Goal: Task Accomplishment & Management: Complete application form

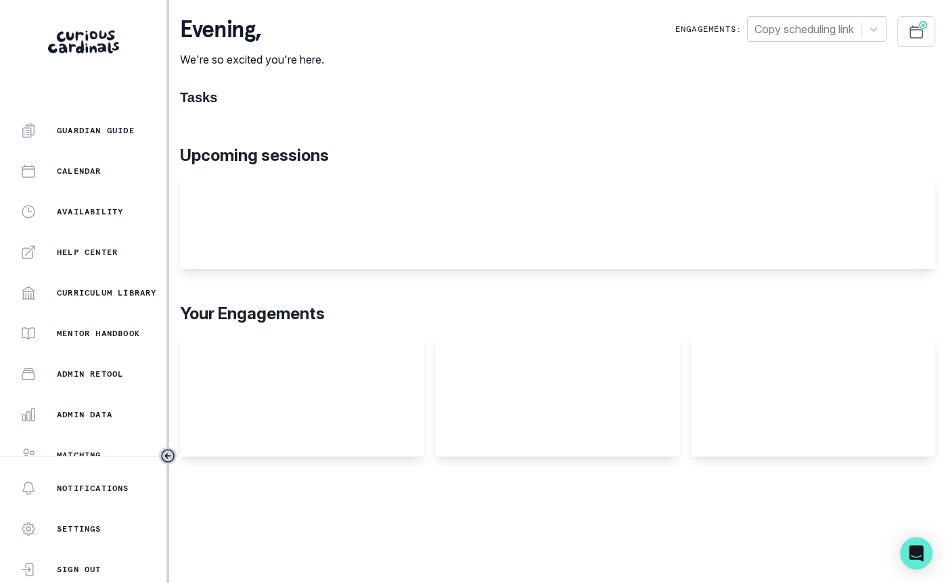
scroll to position [287, 0]
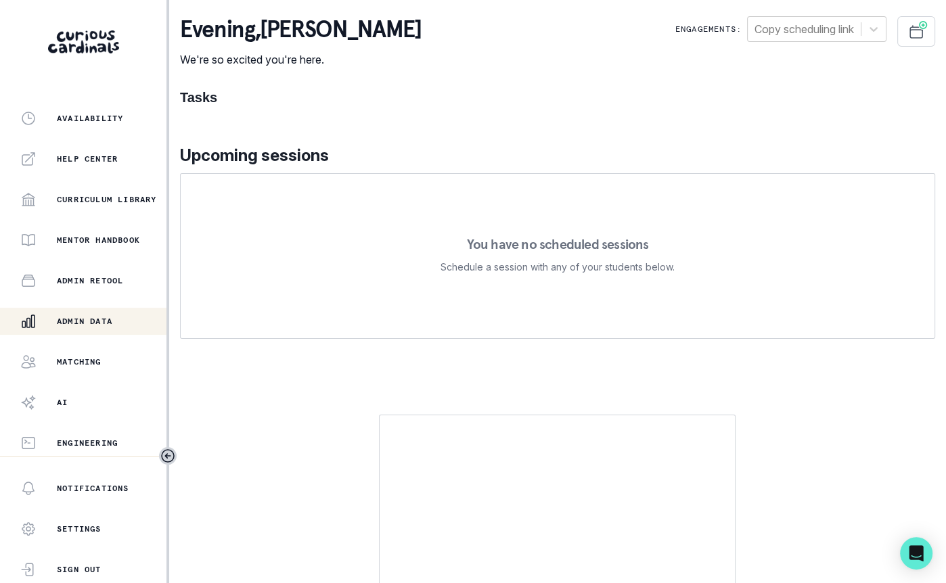
click at [96, 320] on p "Admin Data" at bounding box center [84, 321] width 55 height 11
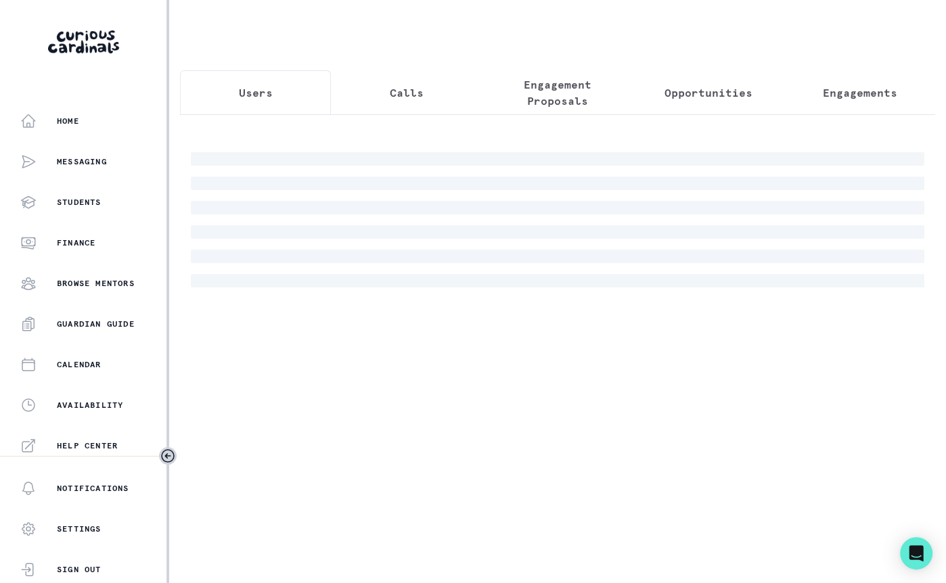
click at [582, 103] on p "Engagement Proposals" at bounding box center [557, 92] width 128 height 32
click at [497, 162] on div at bounding box center [557, 219] width 733 height 135
click at [505, 164] on div at bounding box center [557, 219] width 733 height 135
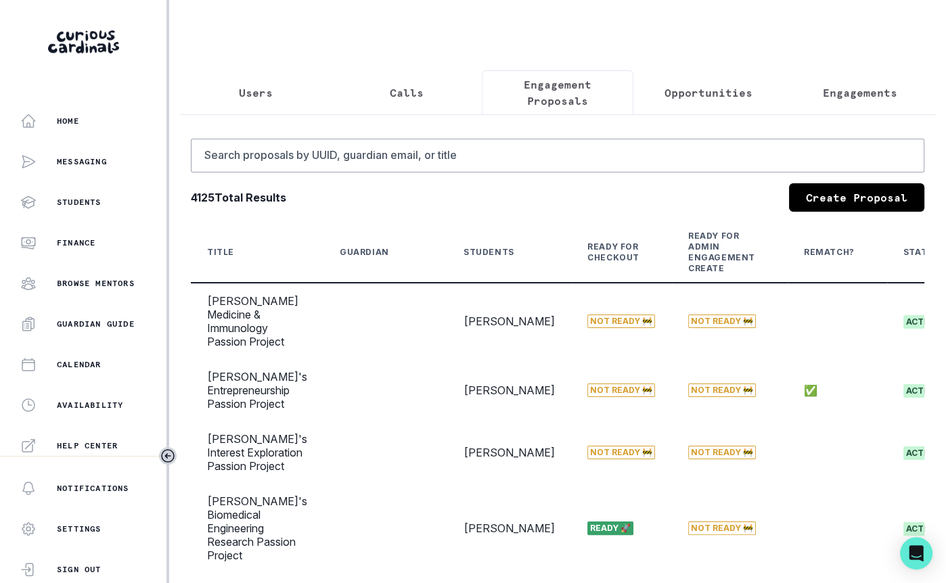
click at [544, 179] on div "Search proposals by UUID, guardian email, or title 4125 Total Results Create Pr…" at bounding box center [557, 572] width 733 height 867
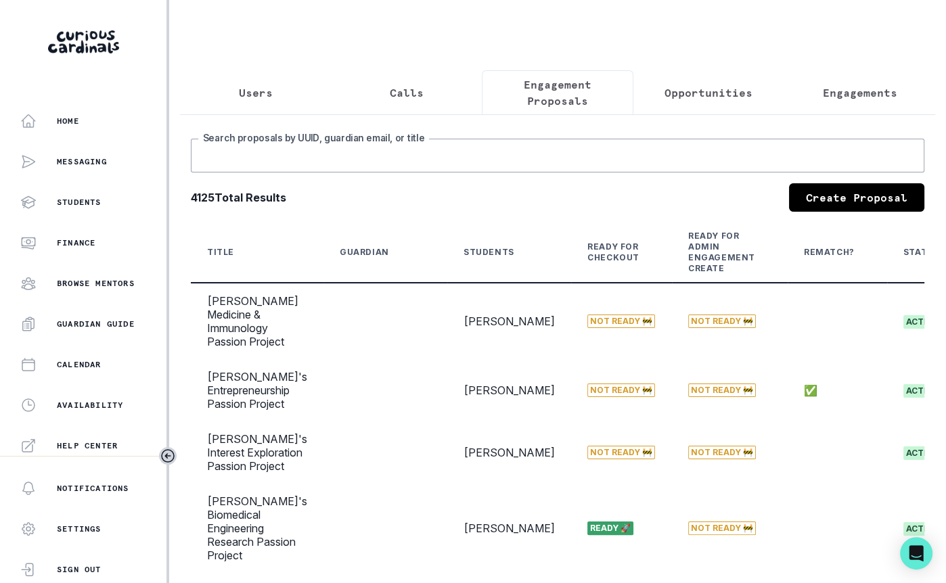
click at [547, 166] on input "Search proposals by UUID, guardian email, or title" at bounding box center [557, 156] width 733 height 34
paste input "Sai"
type input "Sai"
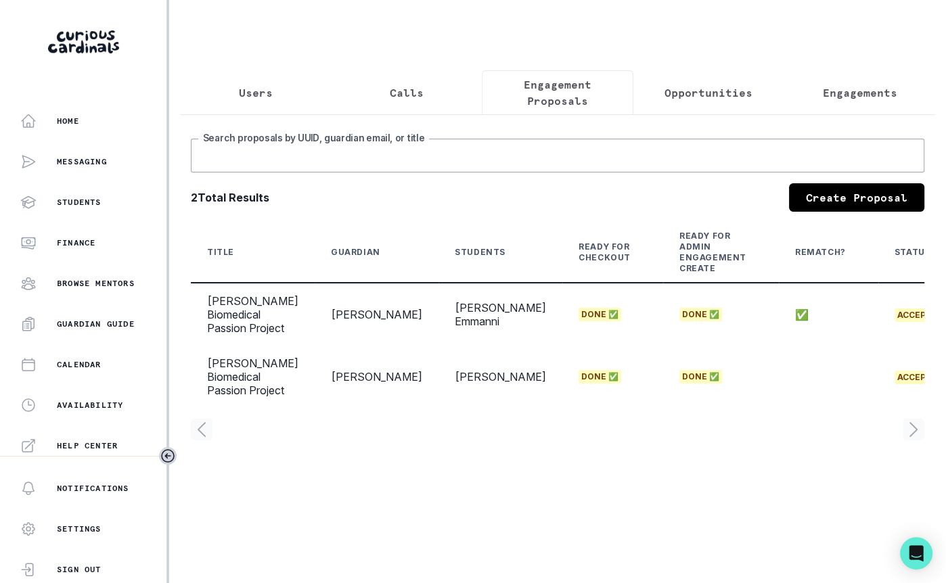
click at [331, 158] on input "Search proposals by UUID, guardian email, or title" at bounding box center [557, 156] width 733 height 34
type input "sai"
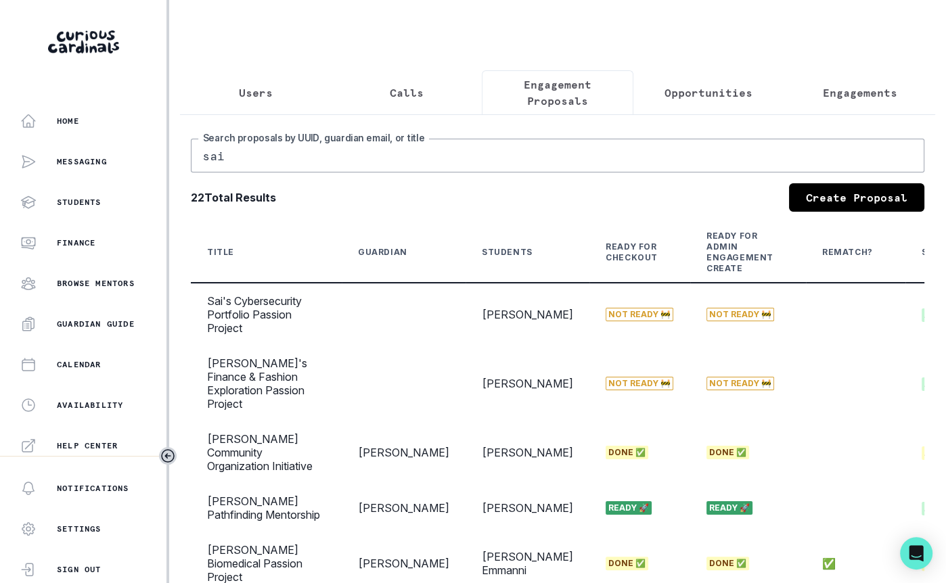
click at [417, 139] on input "sai" at bounding box center [557, 156] width 733 height 34
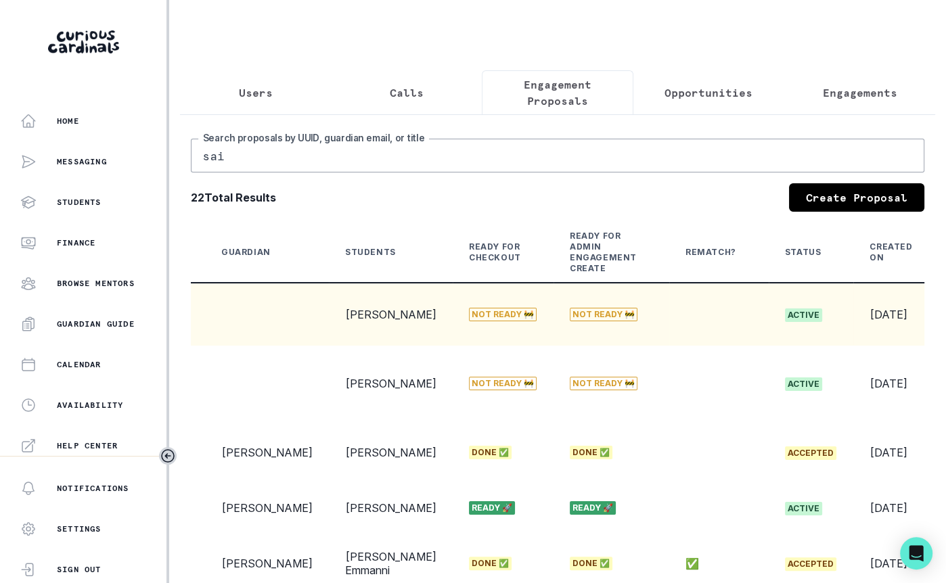
scroll to position [0, 246]
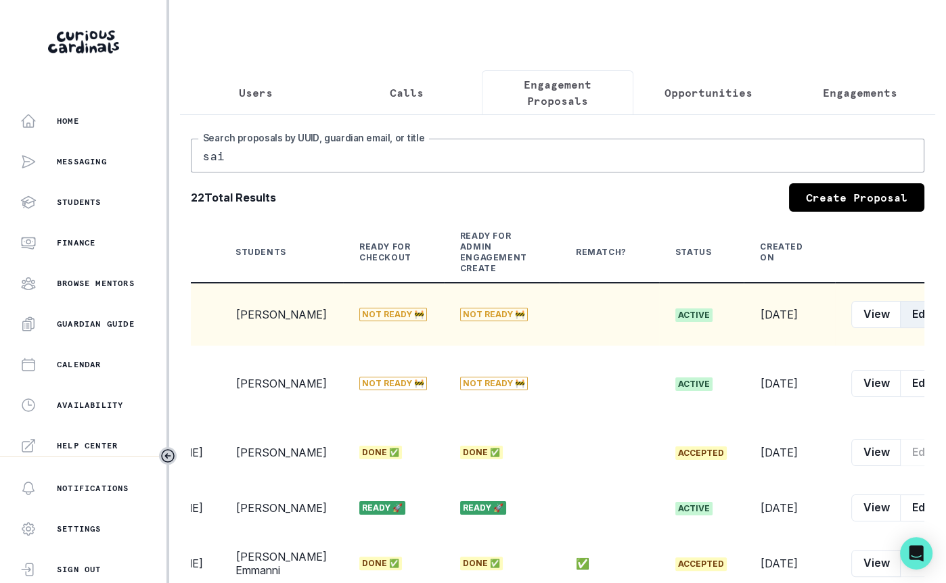
click at [900, 313] on button "Edit" at bounding box center [921, 314] width 43 height 27
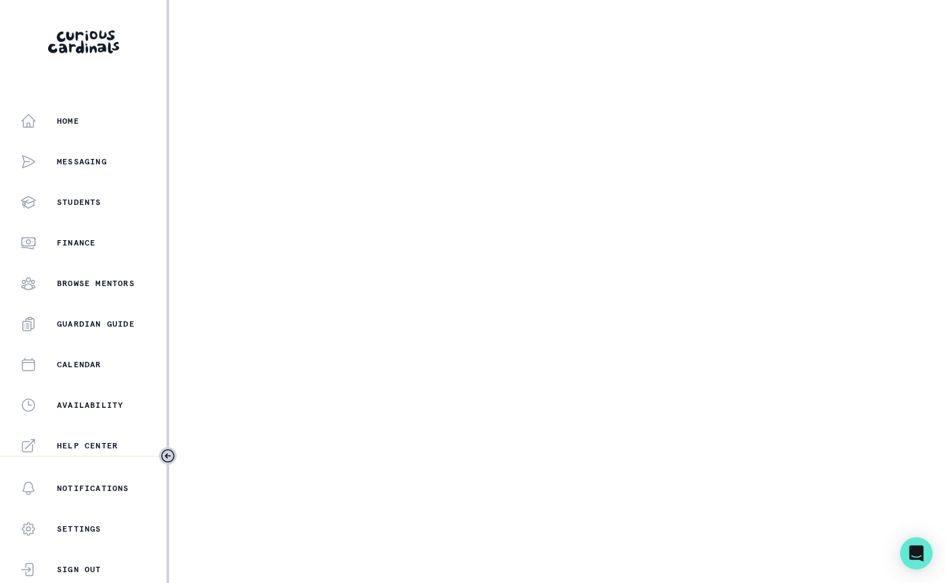
select select "2e0e0867-17d0-41a8-92b9-7b446b3bc83e"
select select "14775c00-7682-46fc-b8e9-ad1f6cb9f3a0"
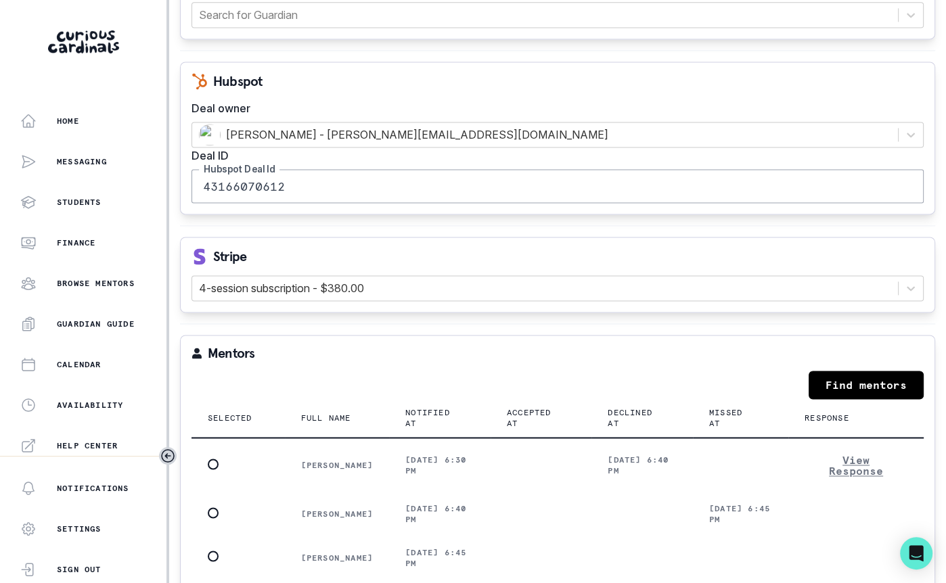
scroll to position [1605, 0]
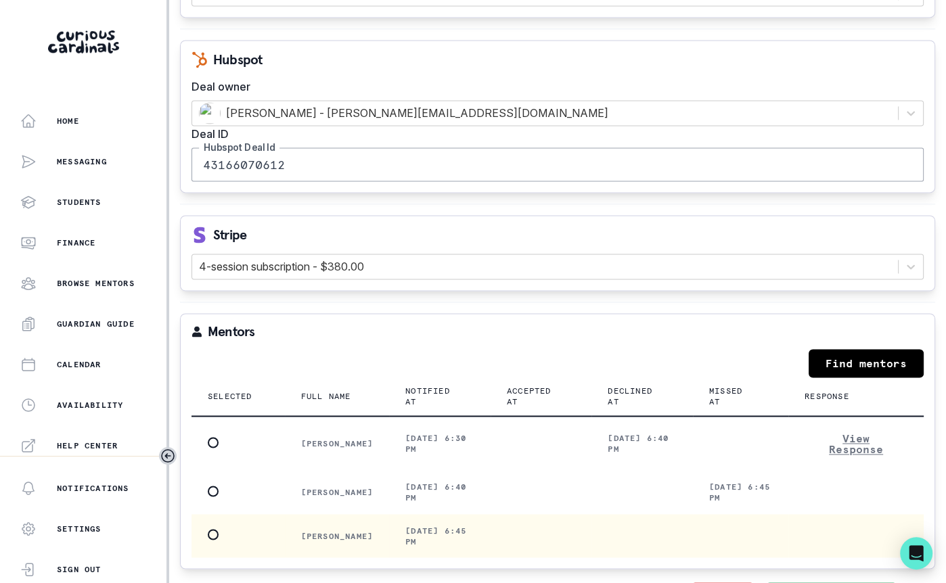
click at [414, 525] on p "[DATE] 6:45 pm" at bounding box center [439, 536] width 69 height 22
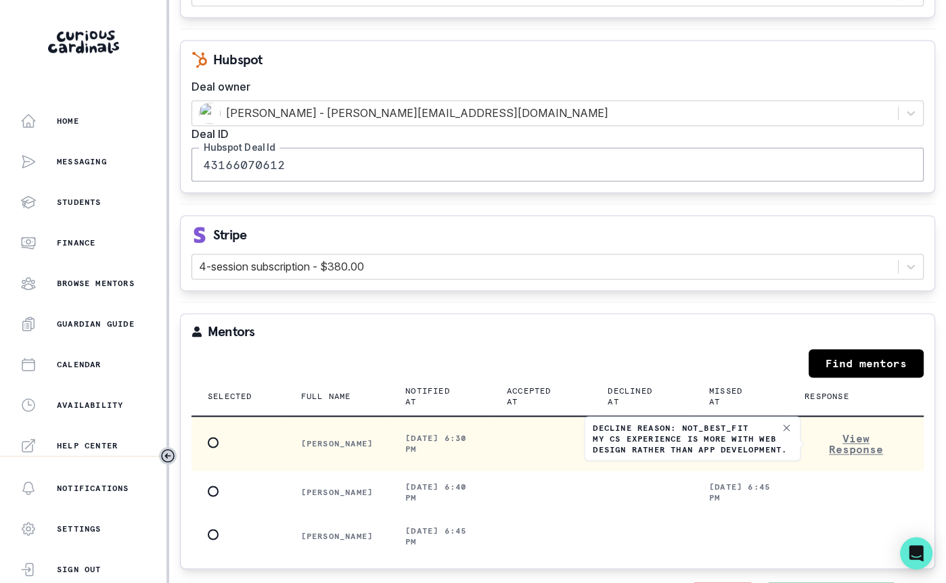
click at [649, 422] on p "Decline reason: NOT_BEST_FIT My CS experience is more with web design rather th…" at bounding box center [692, 438] width 199 height 32
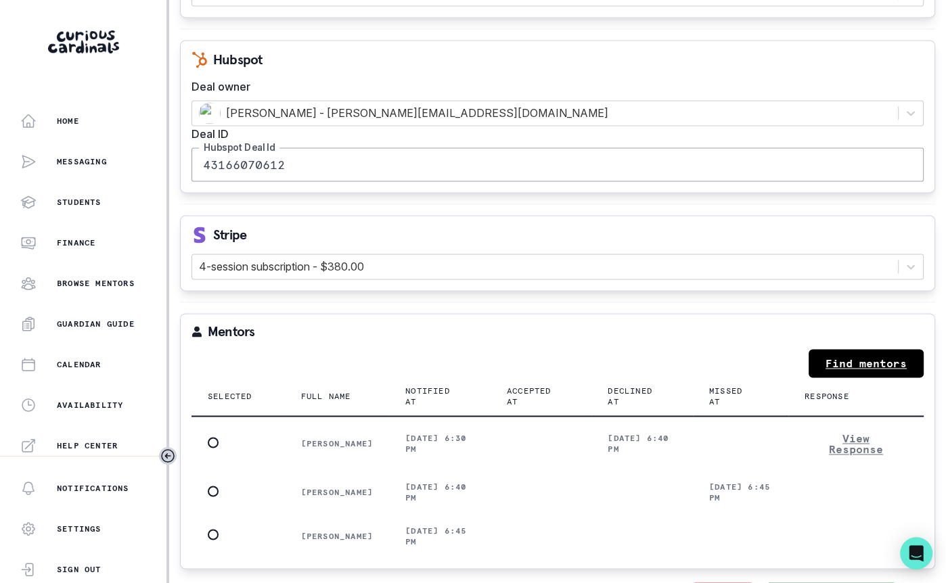
click at [886, 349] on link "Find mentors" at bounding box center [865, 363] width 115 height 28
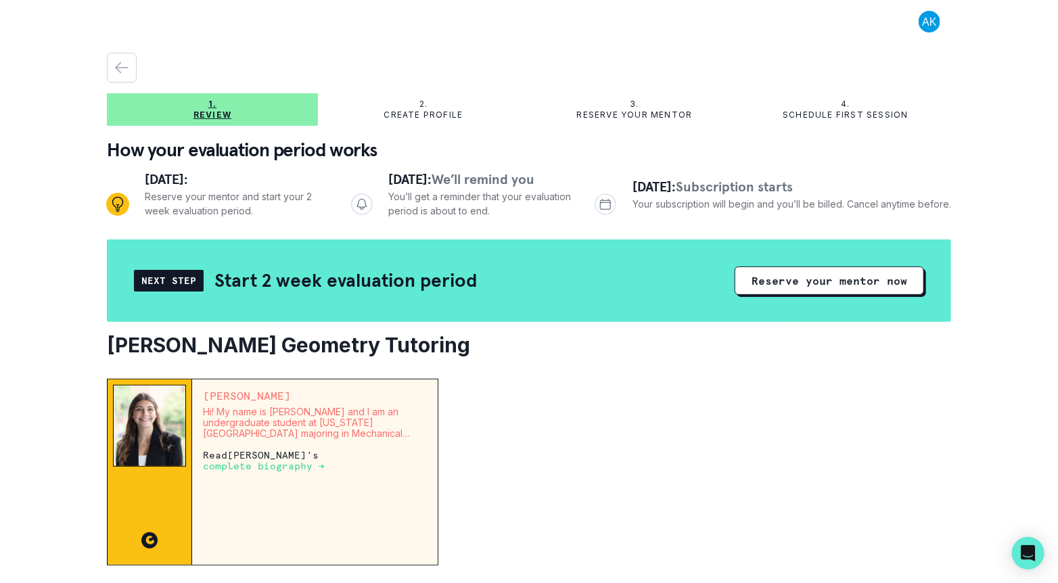
click at [928, 19] on button at bounding box center [929, 22] width 43 height 22
click at [882, 47] on button "Log out" at bounding box center [875, 56] width 150 height 24
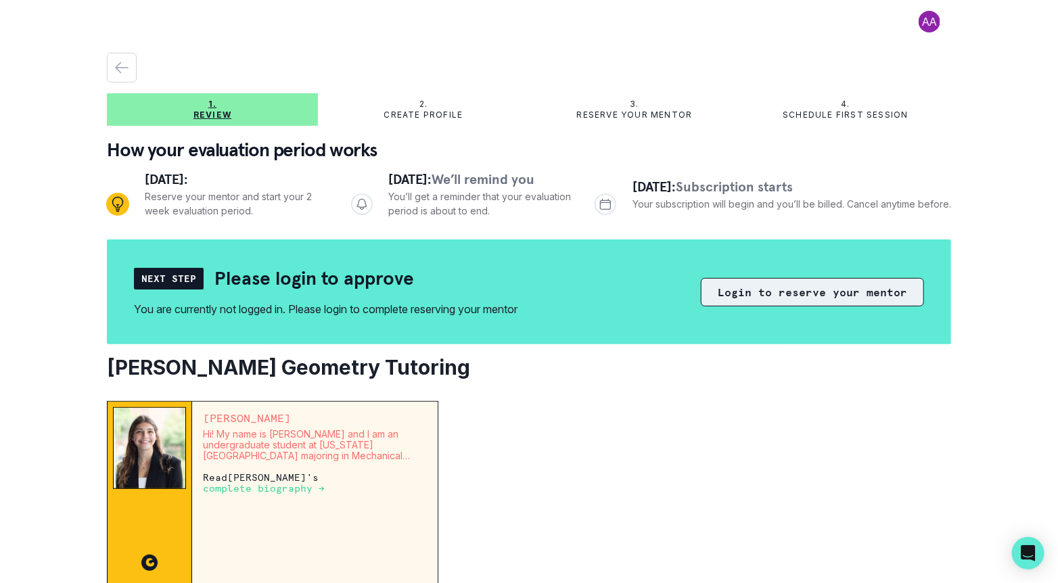
click at [785, 304] on button "Login to reserve your mentor" at bounding box center [812, 292] width 223 height 28
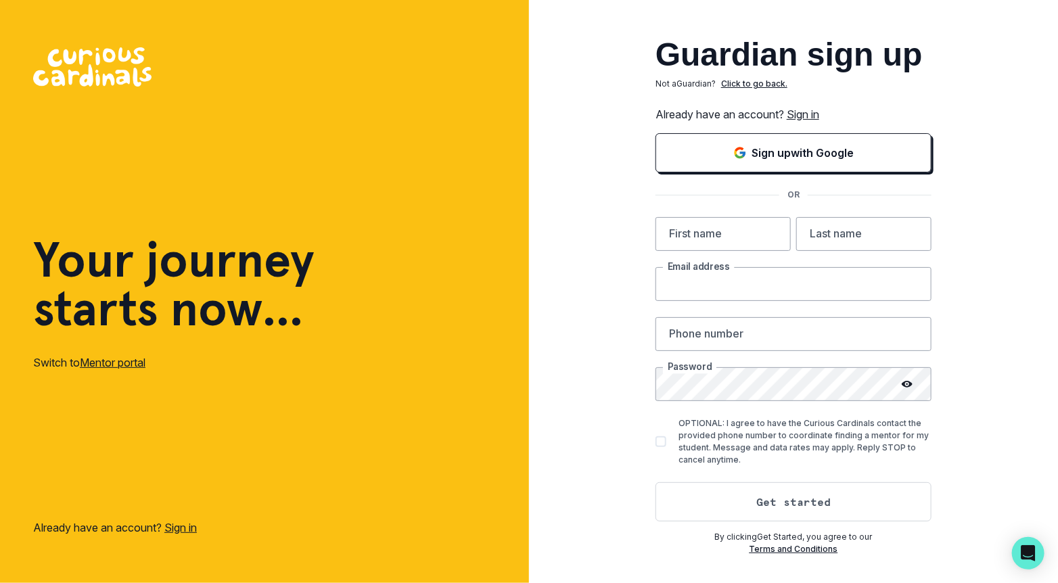
type input "alec@curiouscardinals.com"
